Goal: Information Seeking & Learning: Check status

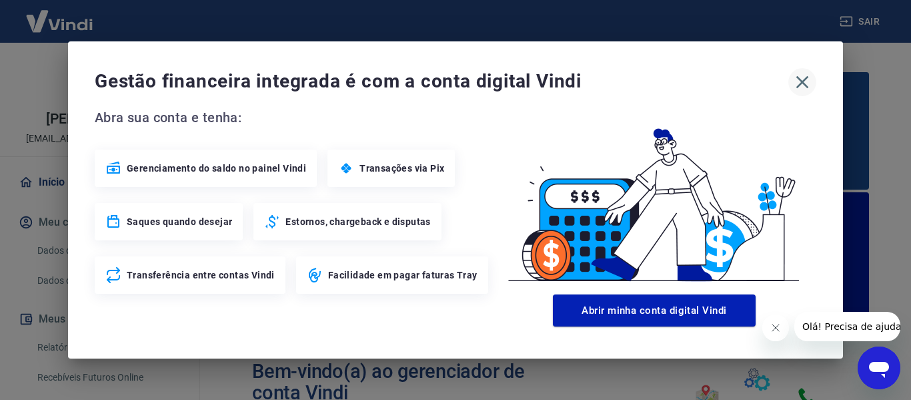
click at [809, 81] on icon "button" at bounding box center [802, 81] width 21 height 21
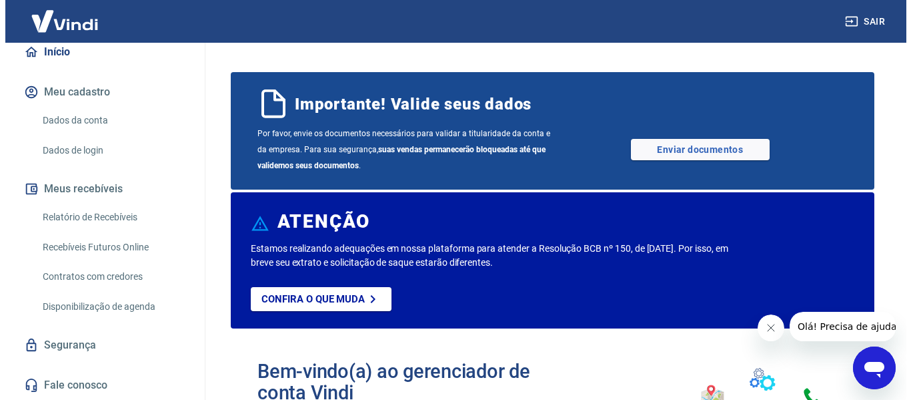
scroll to position [144, 0]
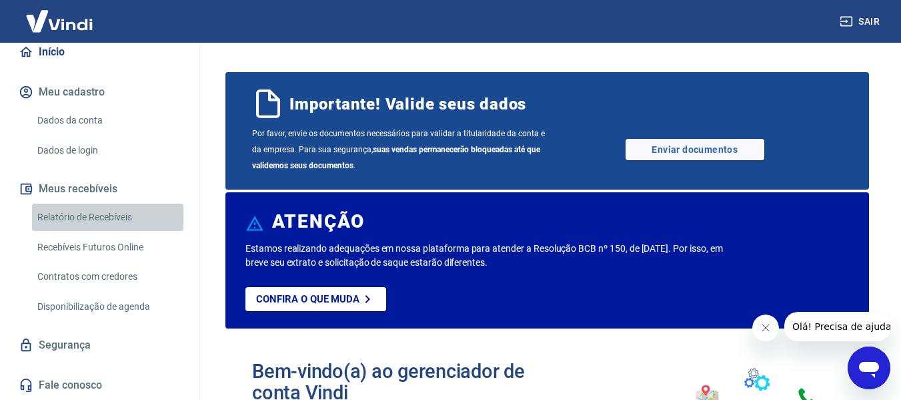
click at [118, 220] on link "Relatório de Recebíveis" at bounding box center [107, 217] width 151 height 27
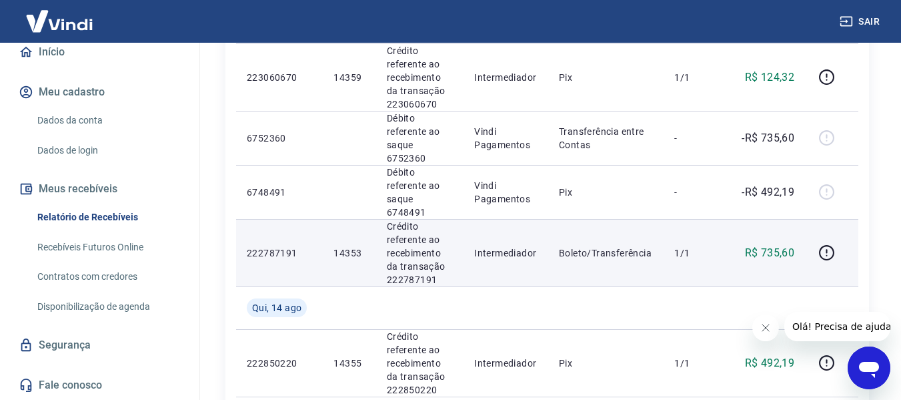
scroll to position [534, 0]
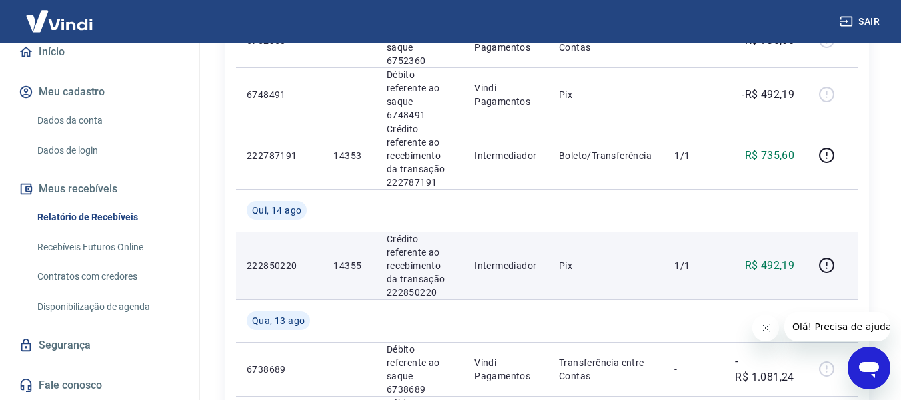
click at [348, 259] on p "14355" at bounding box center [349, 265] width 31 height 13
copy p "14355"
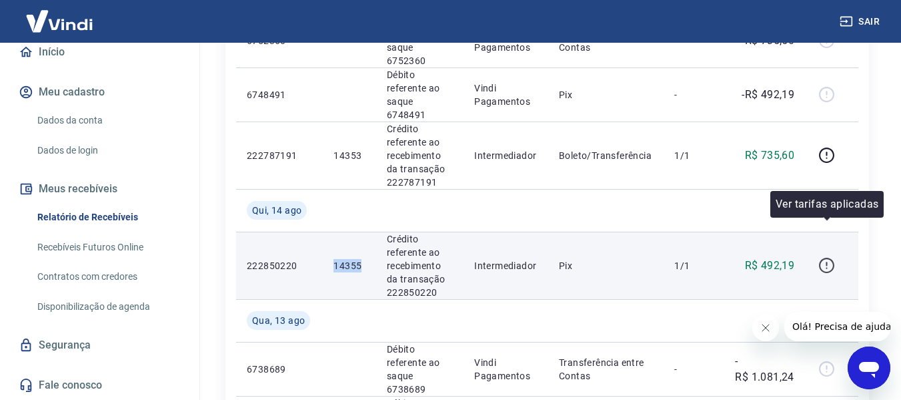
click at [829, 257] on icon "button" at bounding box center [827, 265] width 17 height 17
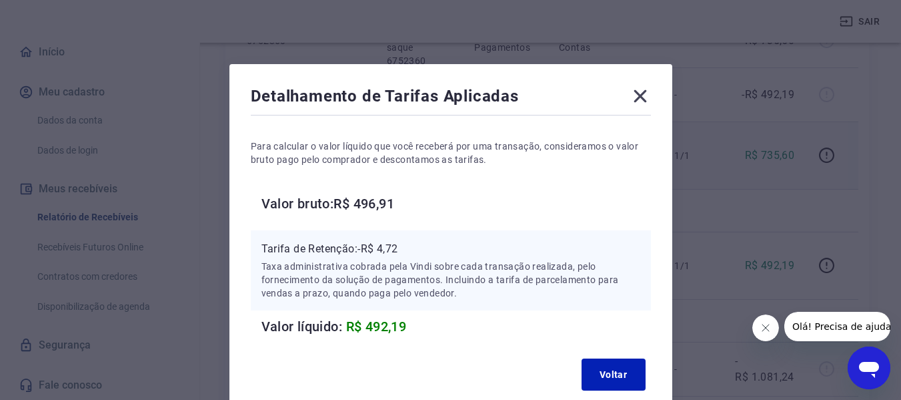
drag, startPoint x: 645, startPoint y: 92, endPoint x: 652, endPoint y: 98, distance: 9.5
click at [645, 93] on icon at bounding box center [640, 95] width 21 height 21
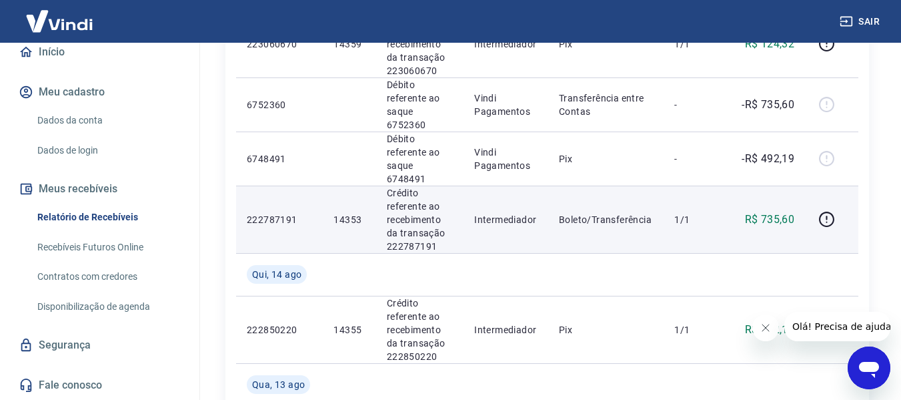
scroll to position [467, 0]
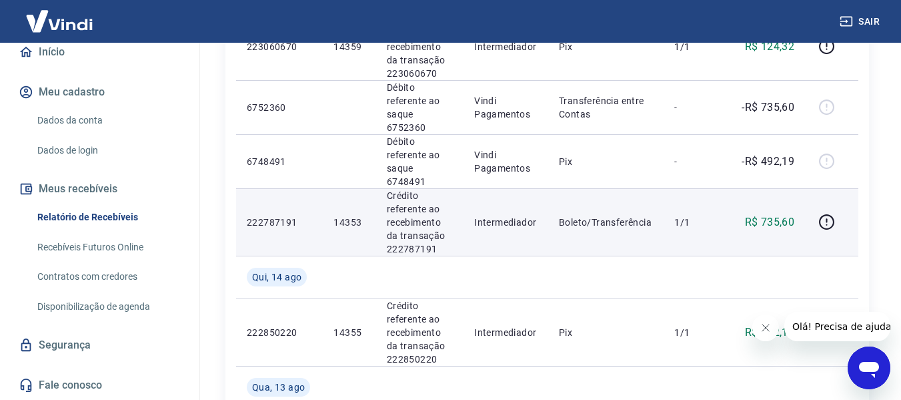
click at [354, 216] on p "14353" at bounding box center [349, 222] width 31 height 13
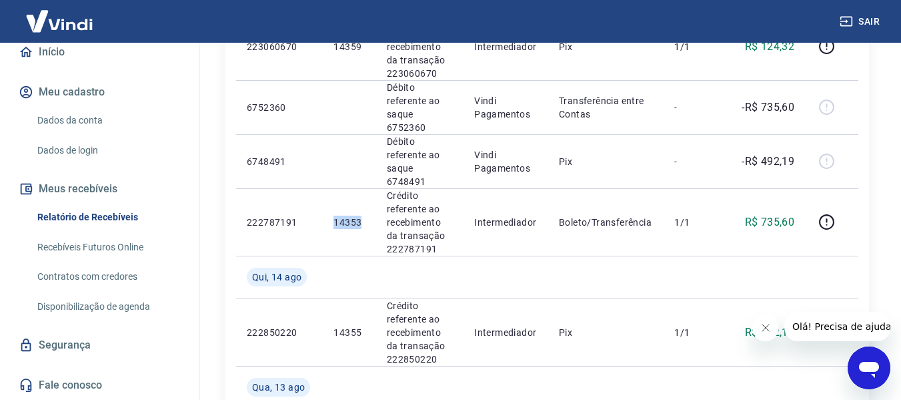
copy p "14353"
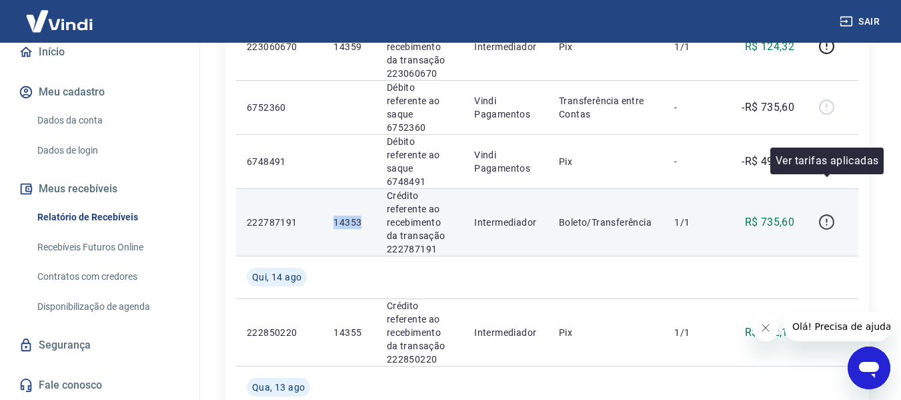
click at [829, 214] on icon "button" at bounding box center [827, 222] width 17 height 17
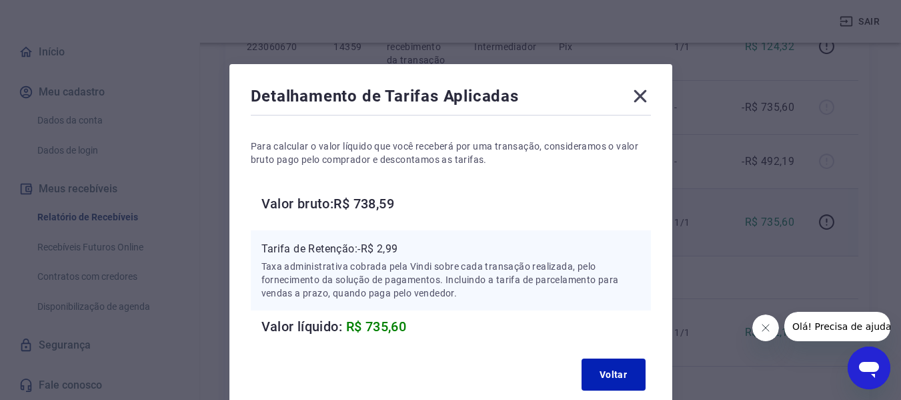
click at [637, 93] on icon at bounding box center [640, 96] width 13 height 13
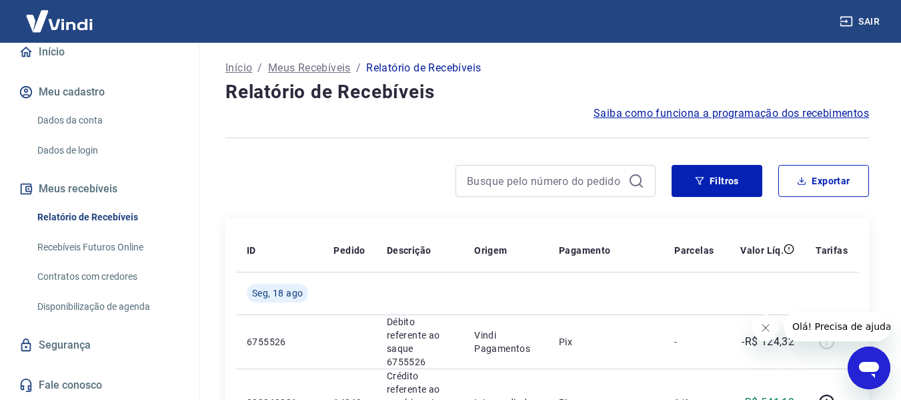
scroll to position [0, 0]
